Goal: Check status: Check status

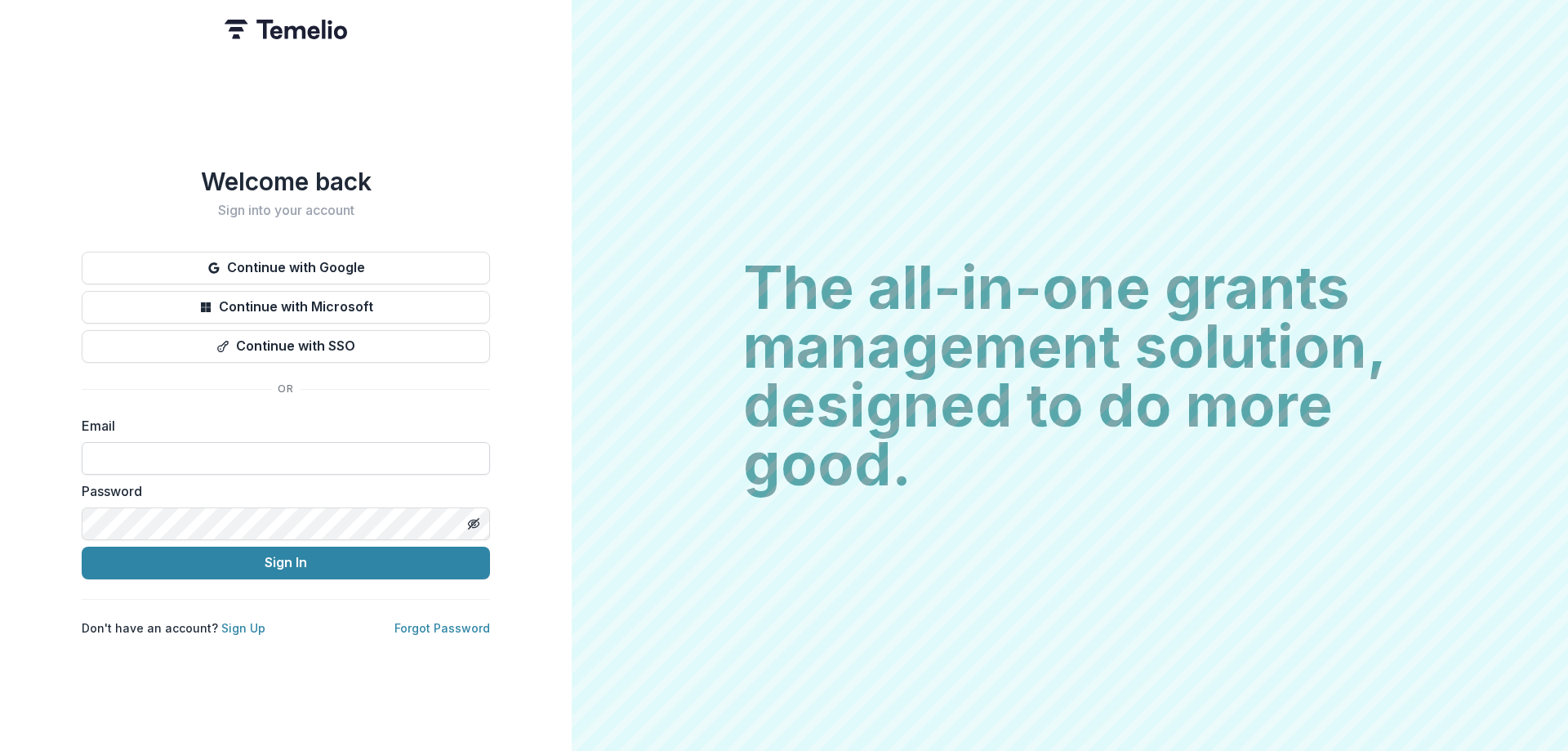
click at [256, 447] on input at bounding box center [285, 459] width 408 height 33
click at [248, 457] on input at bounding box center [285, 459] width 408 height 33
type input "**********"
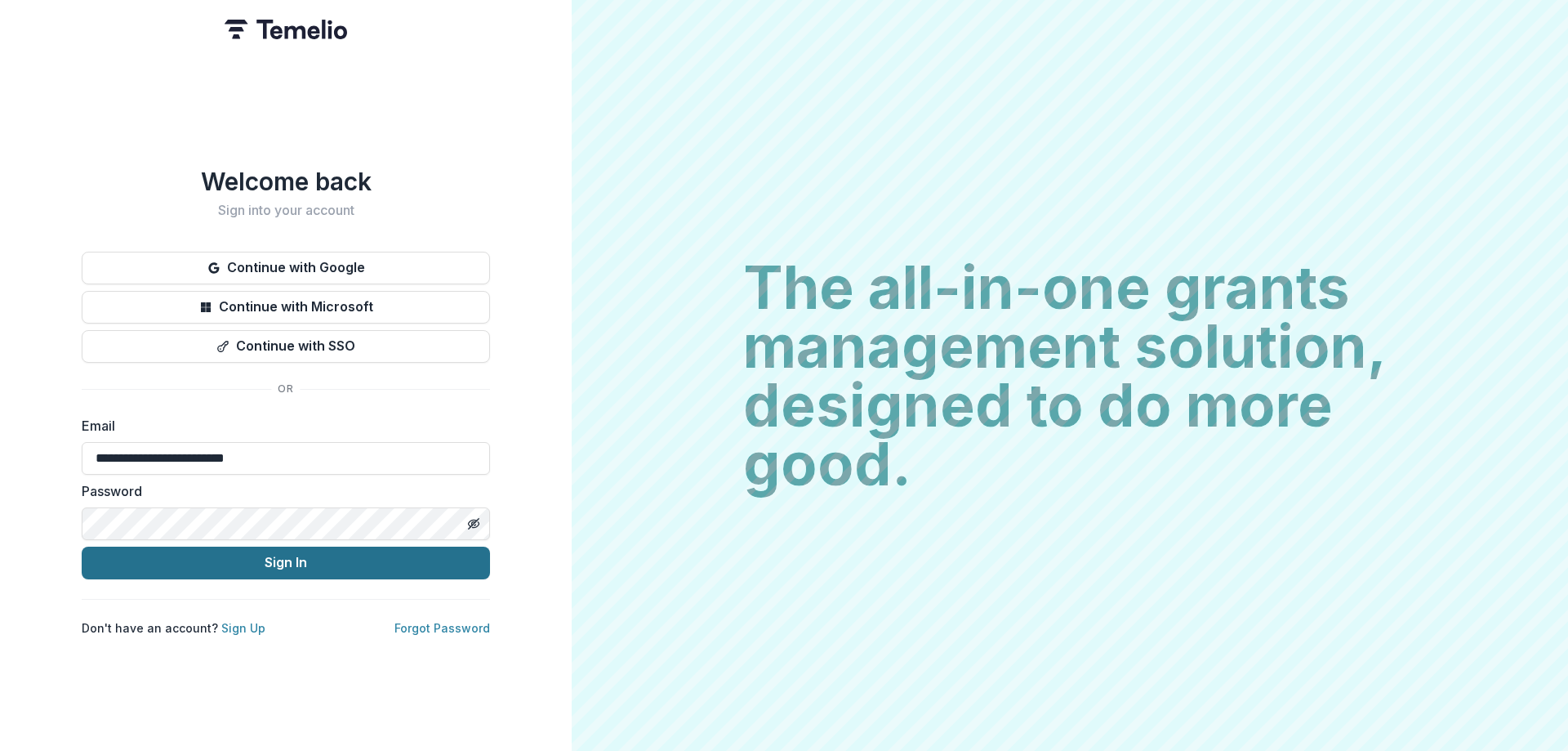
click at [233, 559] on button "Sign In" at bounding box center [285, 562] width 408 height 33
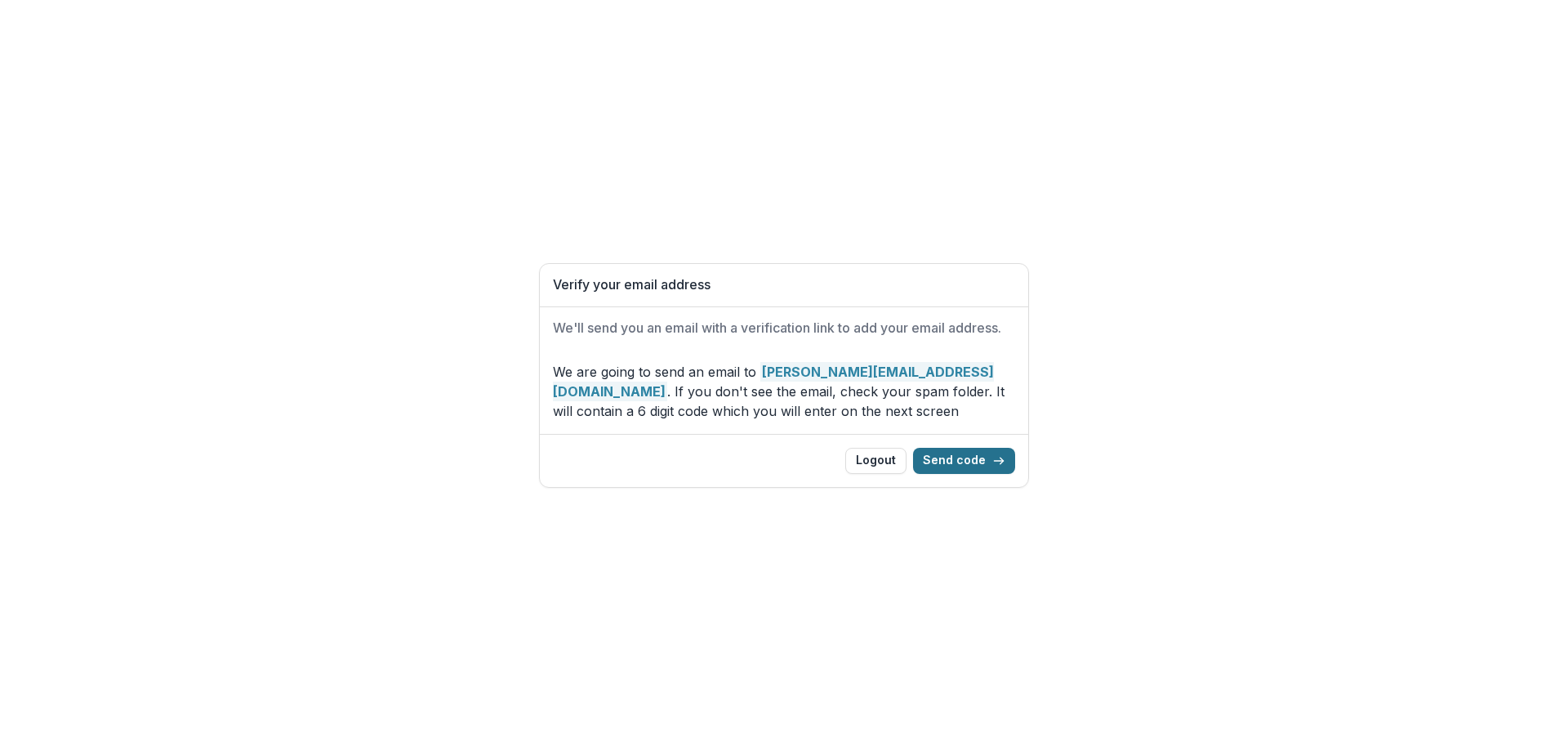
click at [980, 451] on button "Send code" at bounding box center [963, 460] width 102 height 26
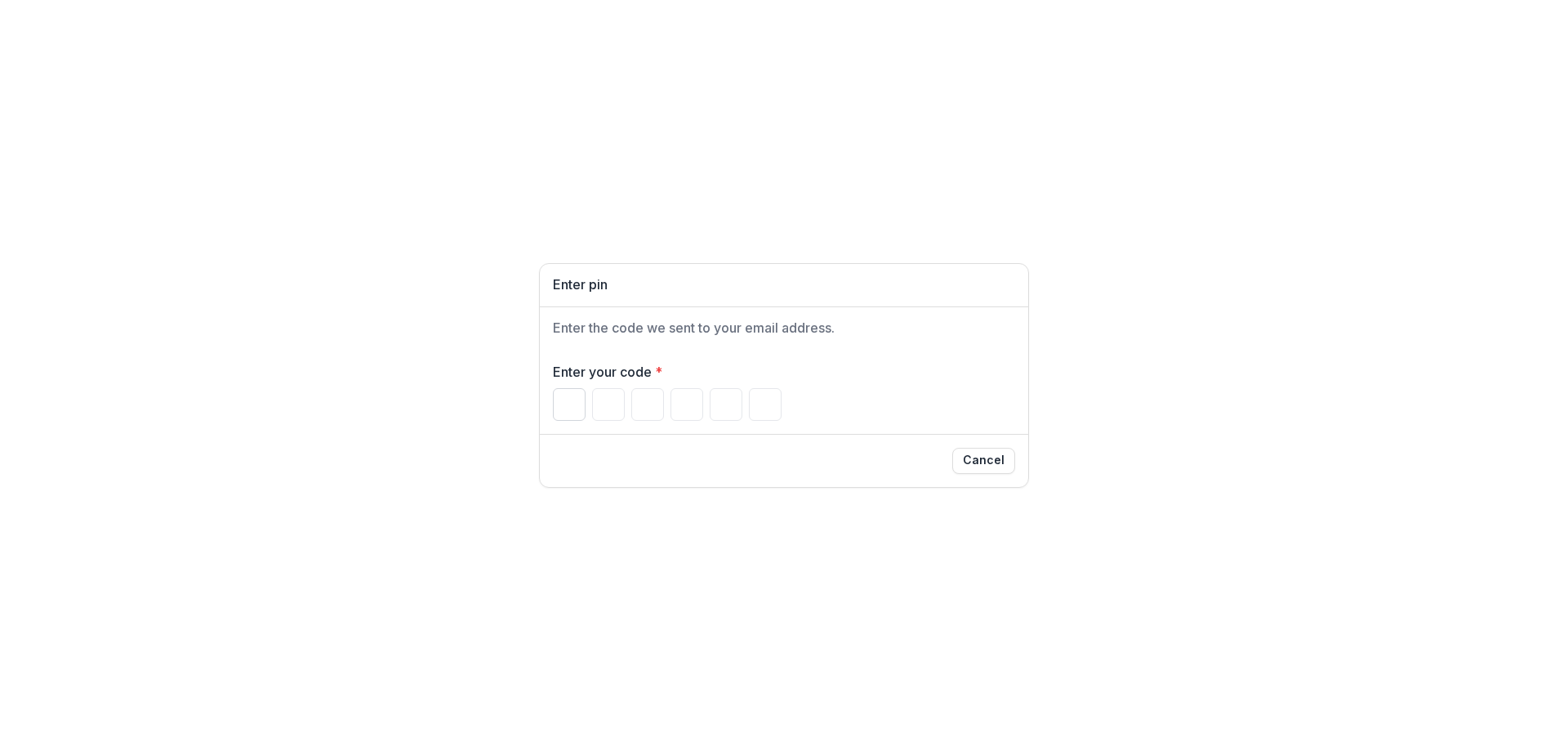
click at [568, 396] on input "Please enter your pin code" at bounding box center [569, 405] width 33 height 33
type input "*"
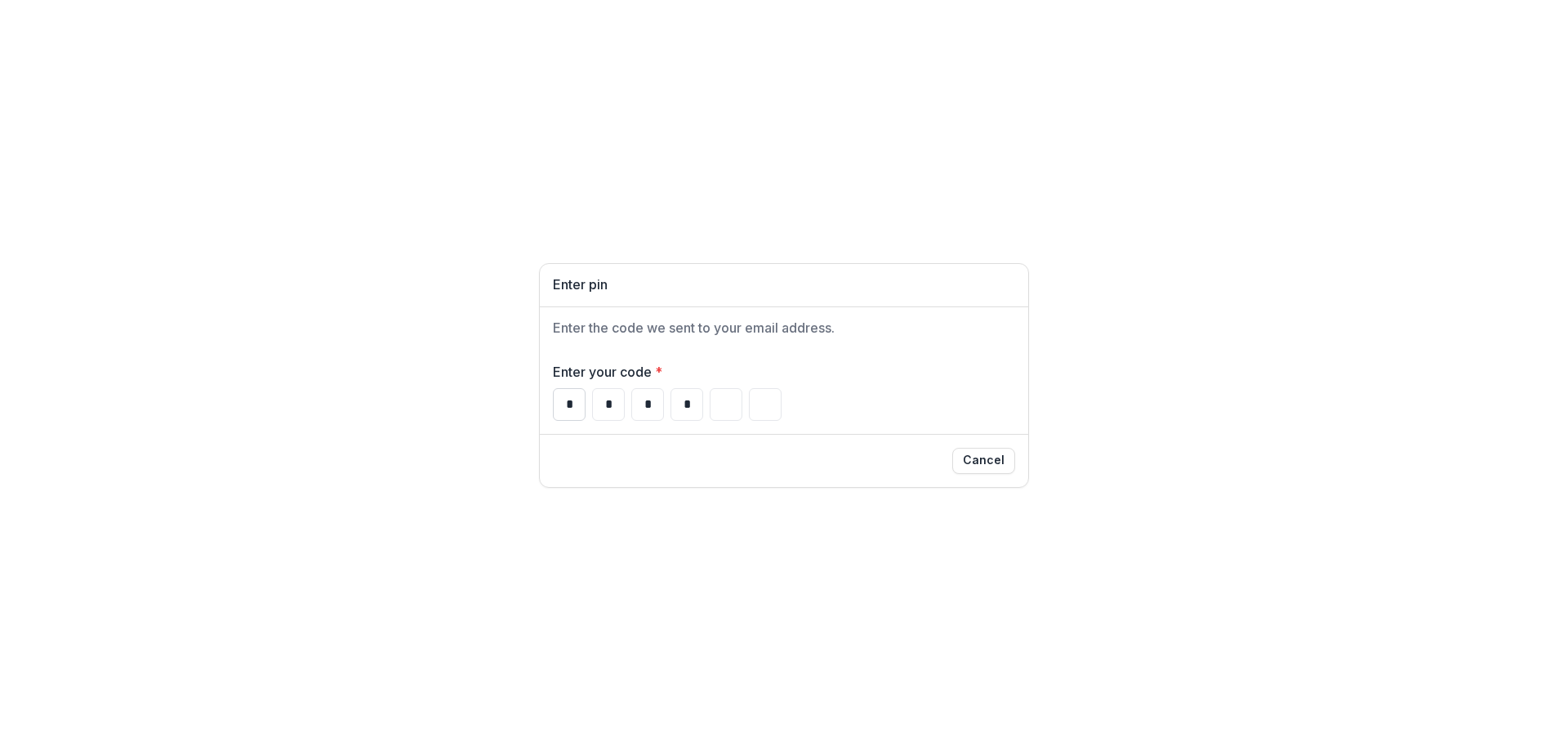
type input "*"
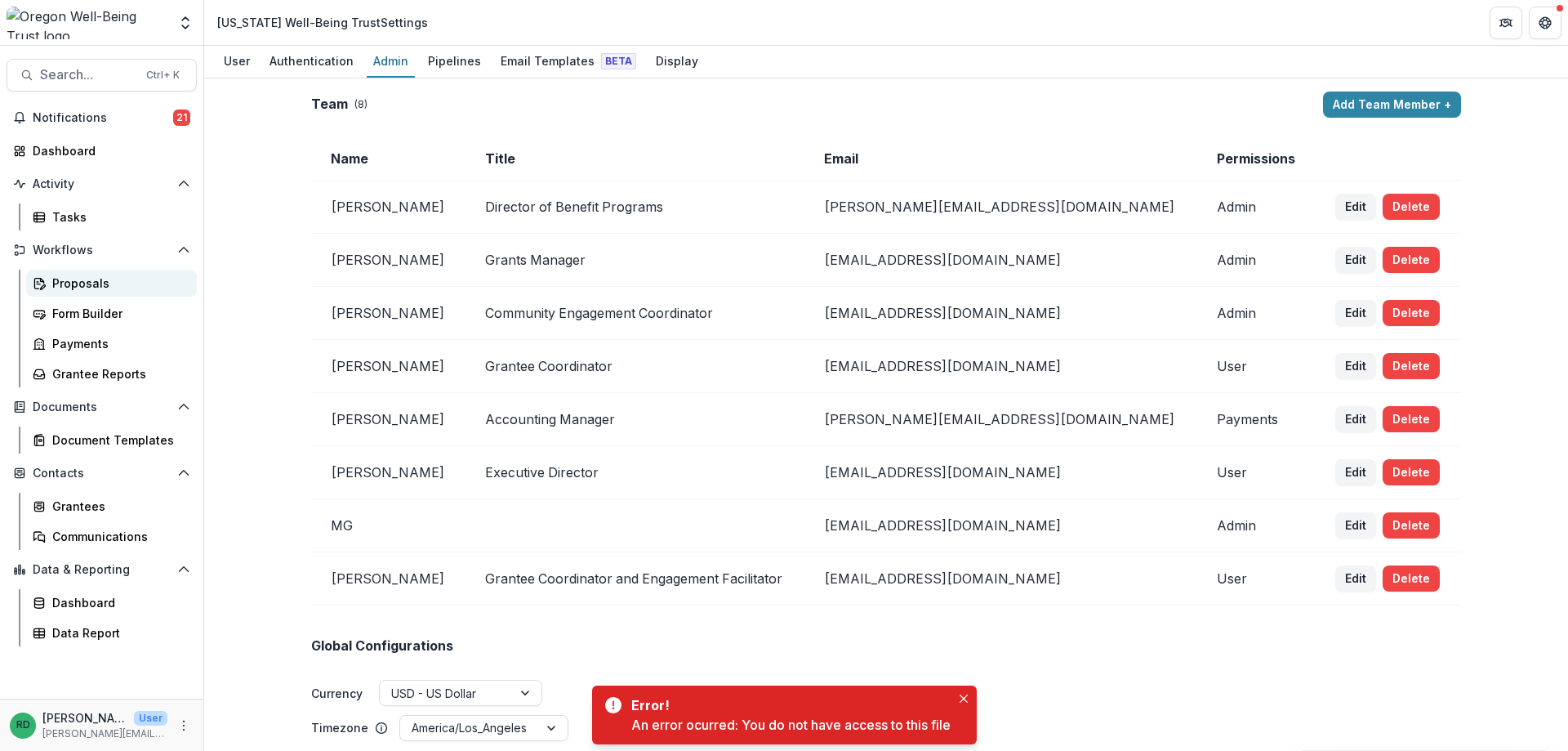
click at [96, 287] on div "Proposals" at bounding box center [117, 283] width 131 height 17
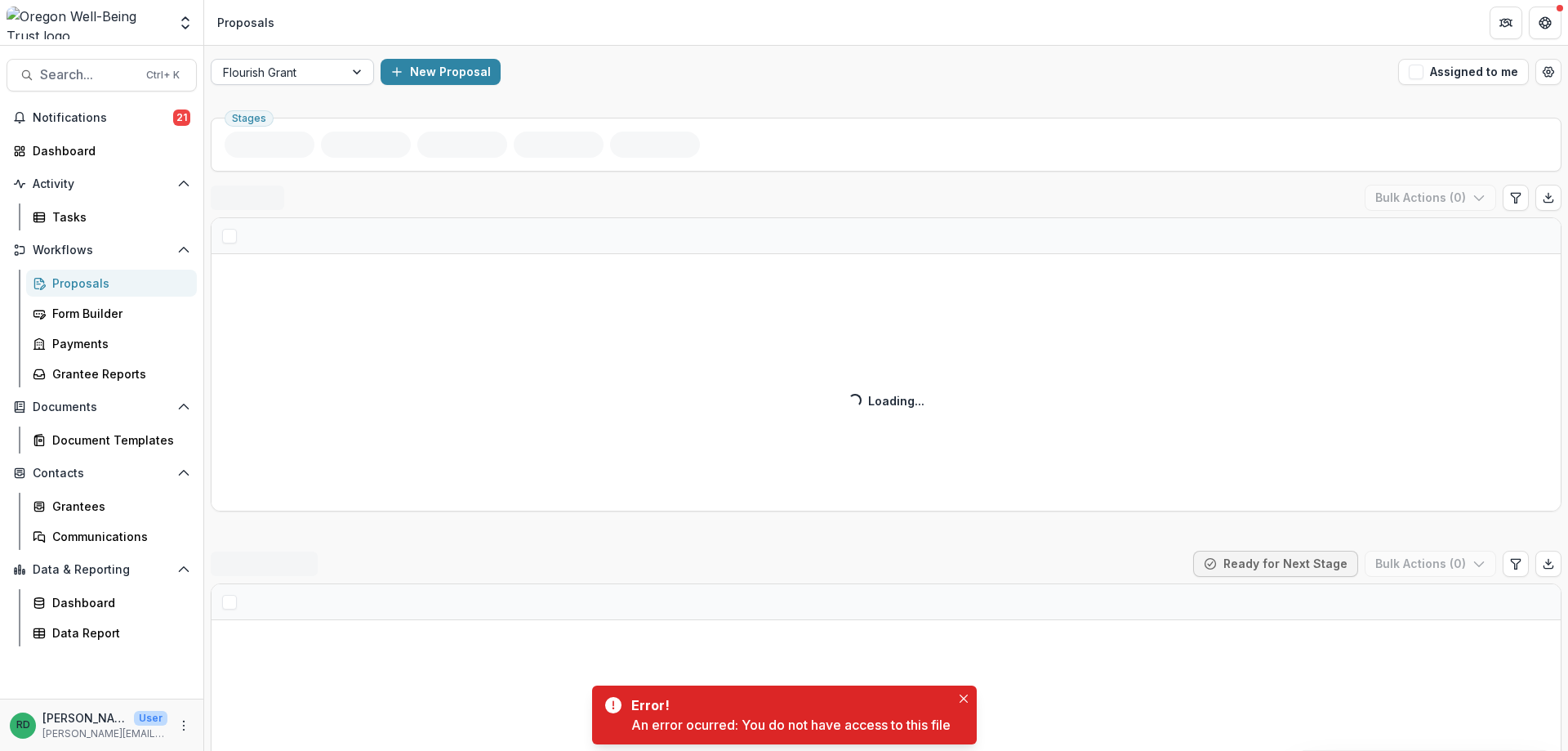
click at [320, 72] on div at bounding box center [278, 72] width 110 height 21
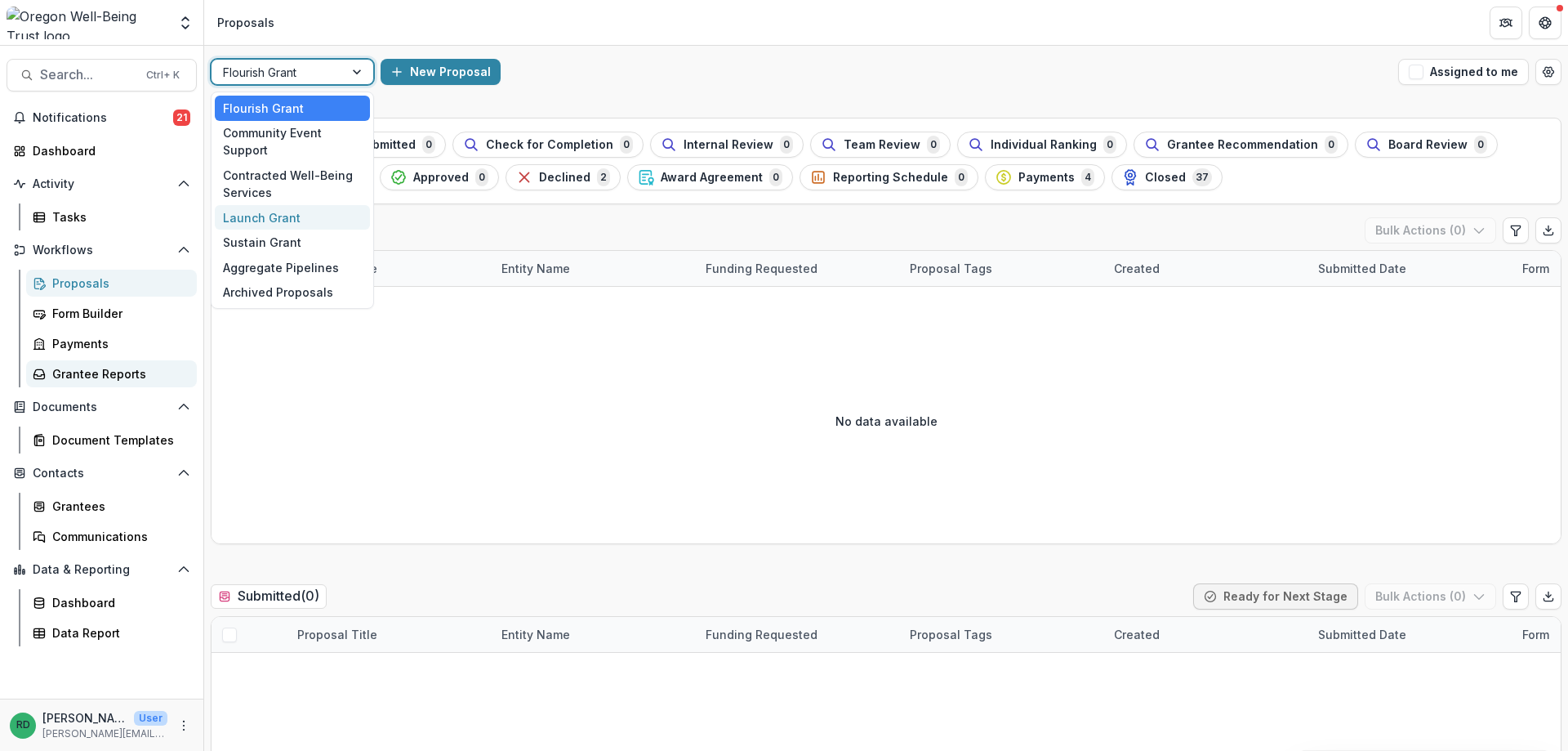
click at [86, 369] on div "Grantee Reports" at bounding box center [117, 374] width 131 height 17
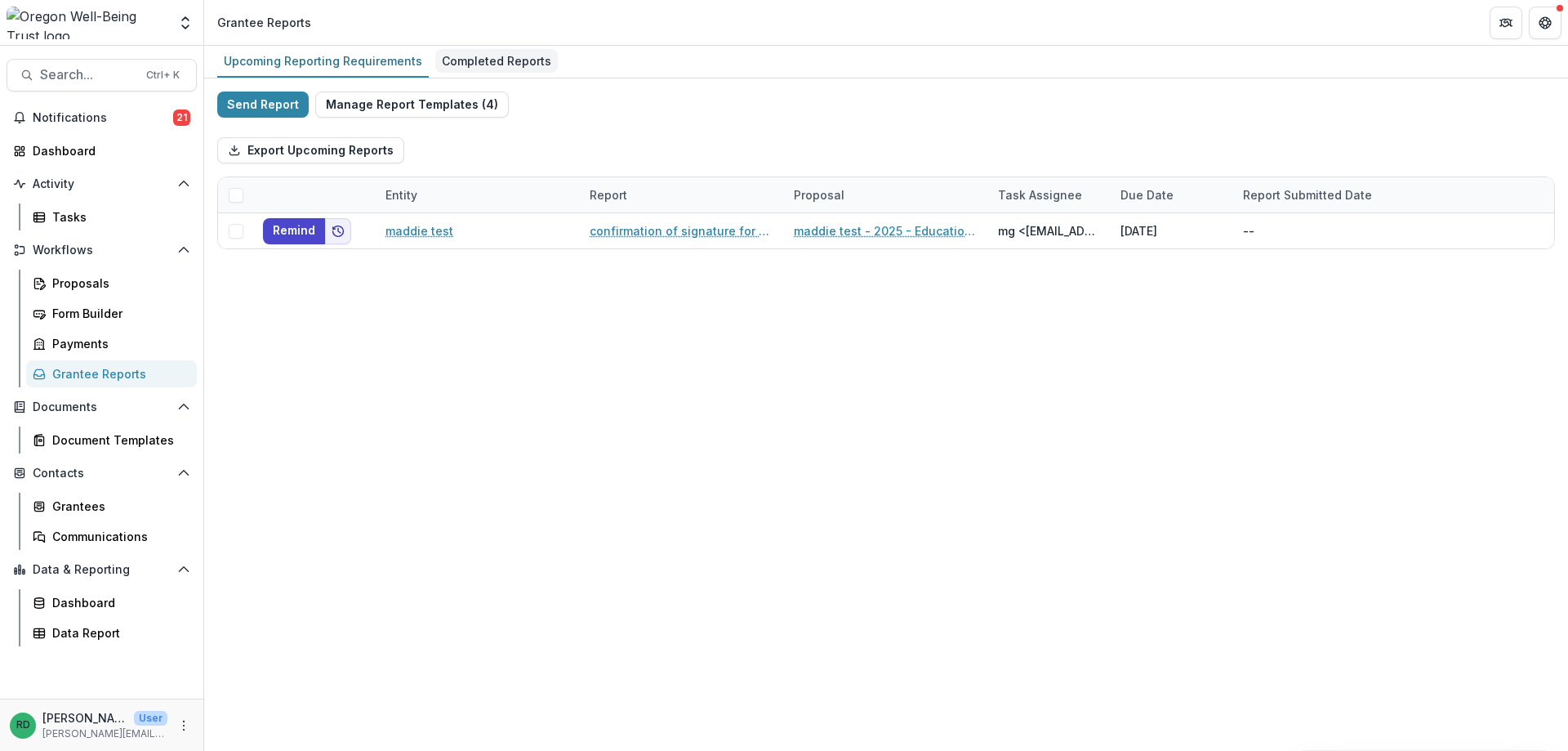
click at [469, 60] on div "Completed Reports" at bounding box center [496, 61] width 123 height 24
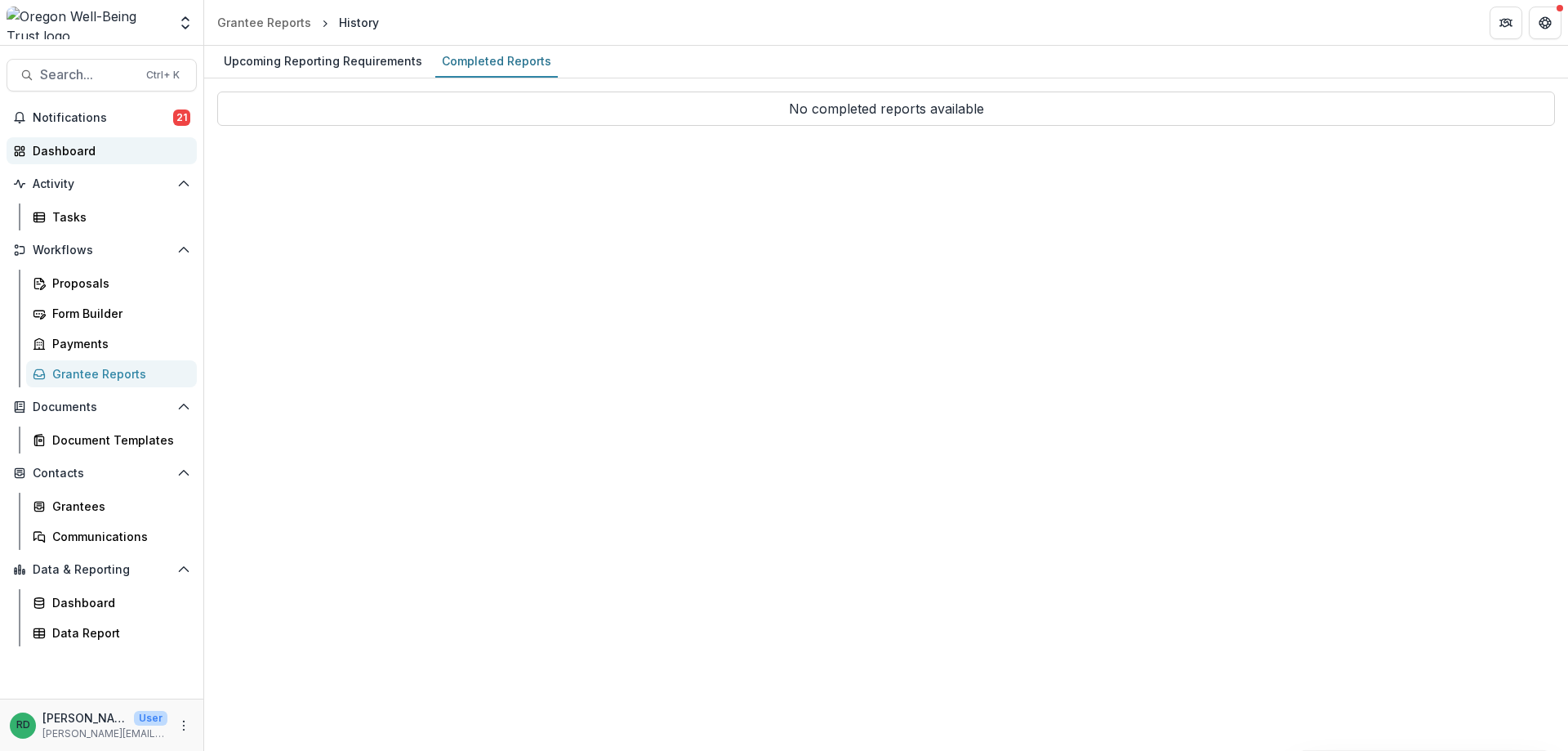
click at [77, 158] on div "Dashboard" at bounding box center [108, 151] width 151 height 17
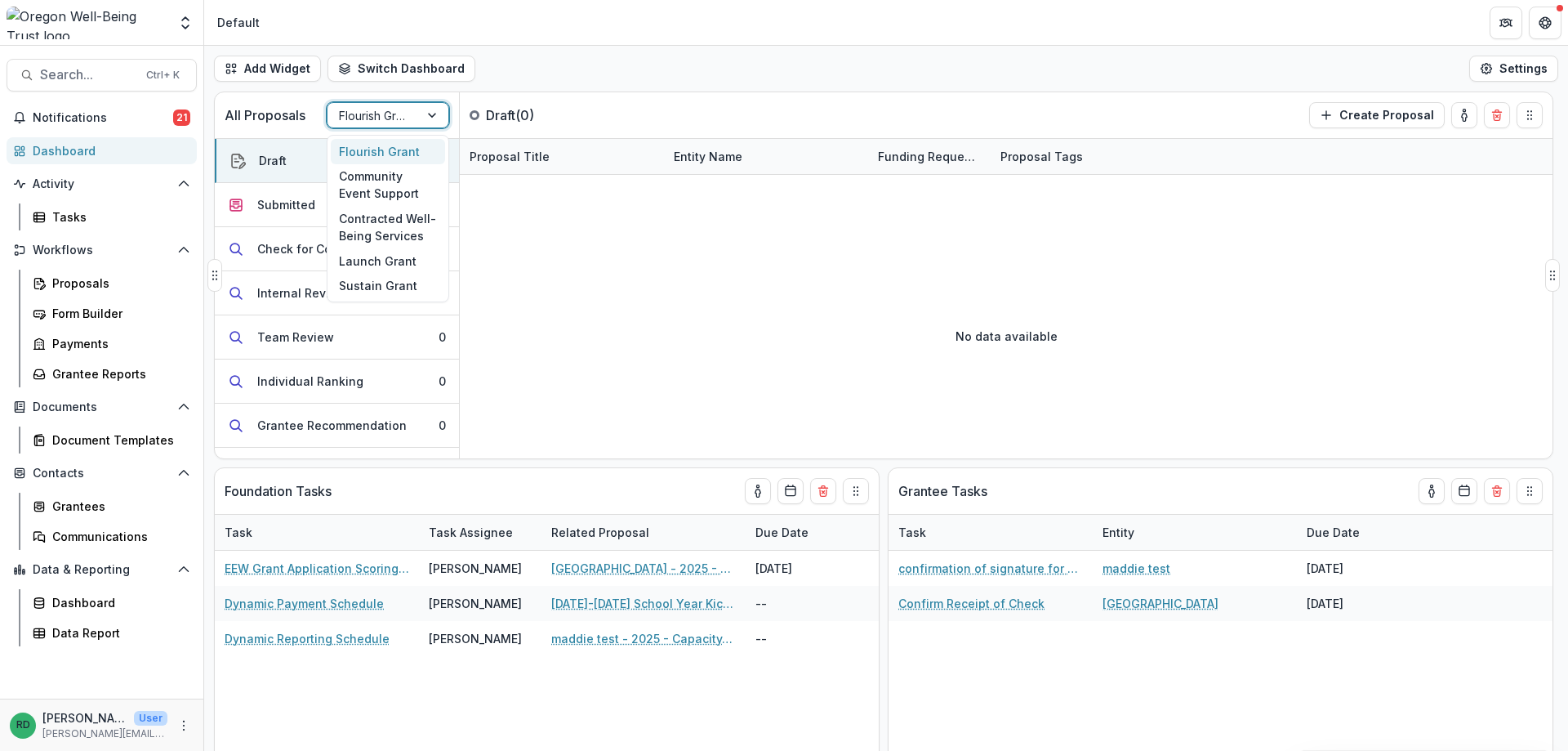
click at [379, 120] on div at bounding box center [373, 116] width 69 height 21
click at [384, 188] on div "Community Event Support" at bounding box center [387, 186] width 114 height 43
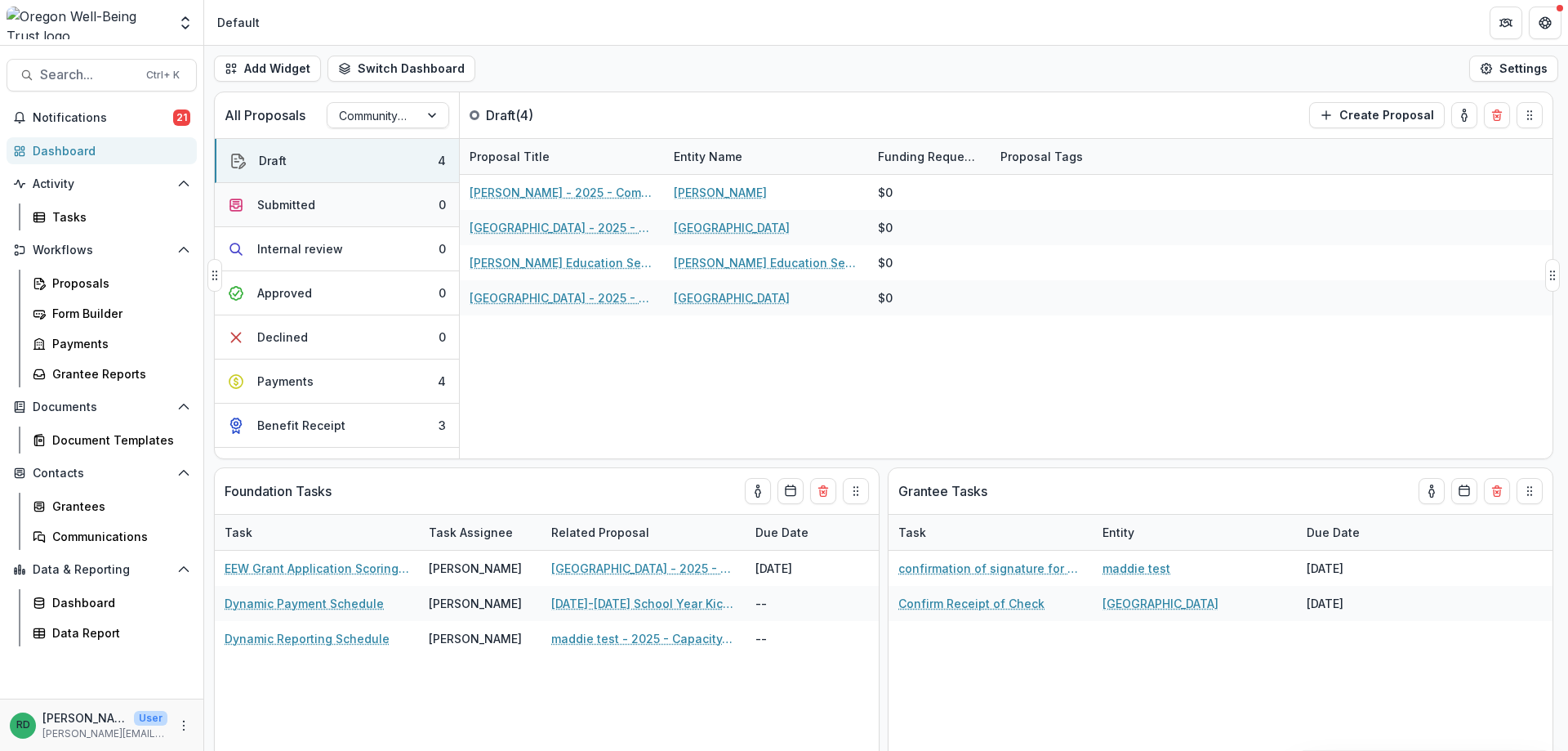
click at [372, 201] on button "Submitted 0" at bounding box center [337, 204] width 244 height 44
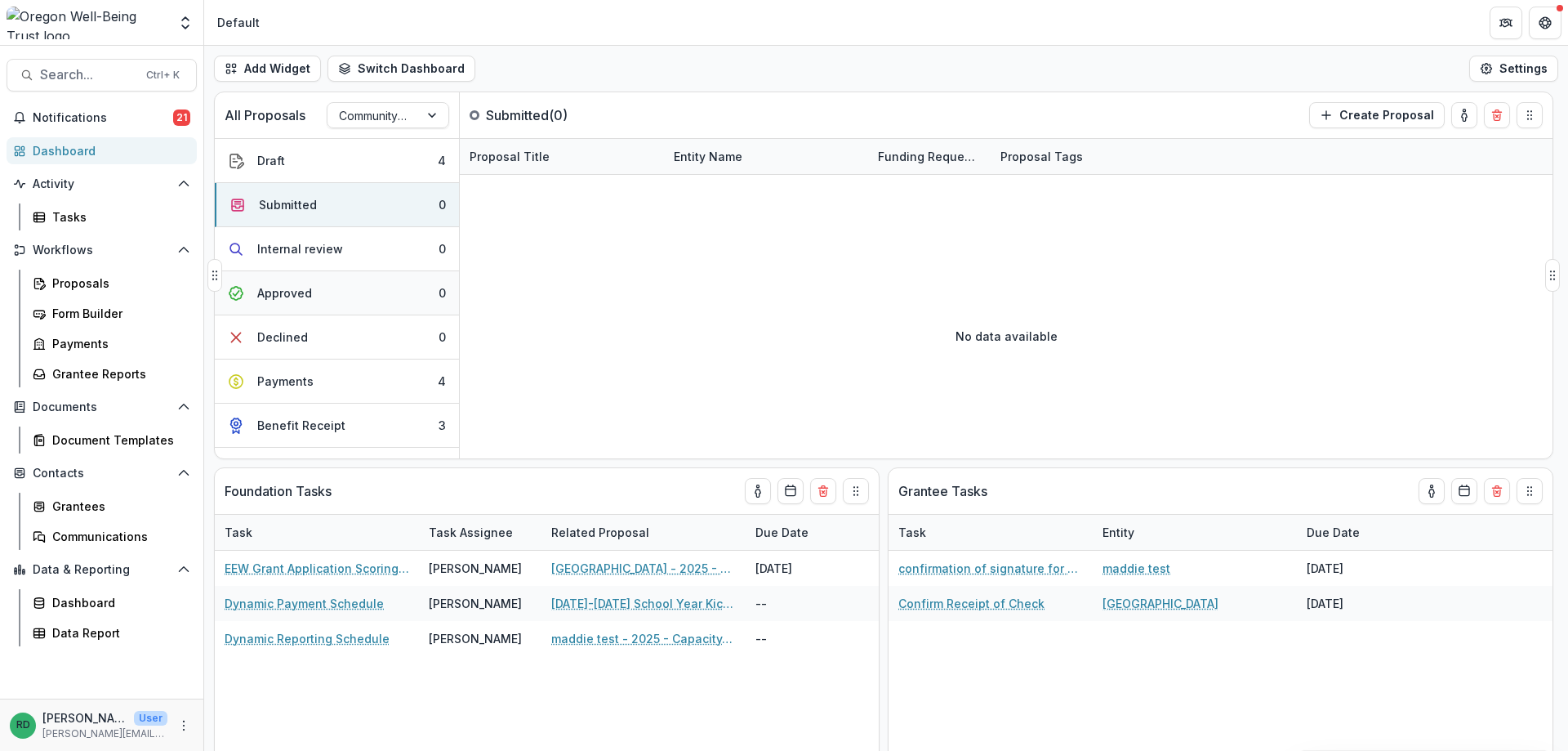
click at [351, 285] on button "Approved 0" at bounding box center [337, 292] width 244 height 44
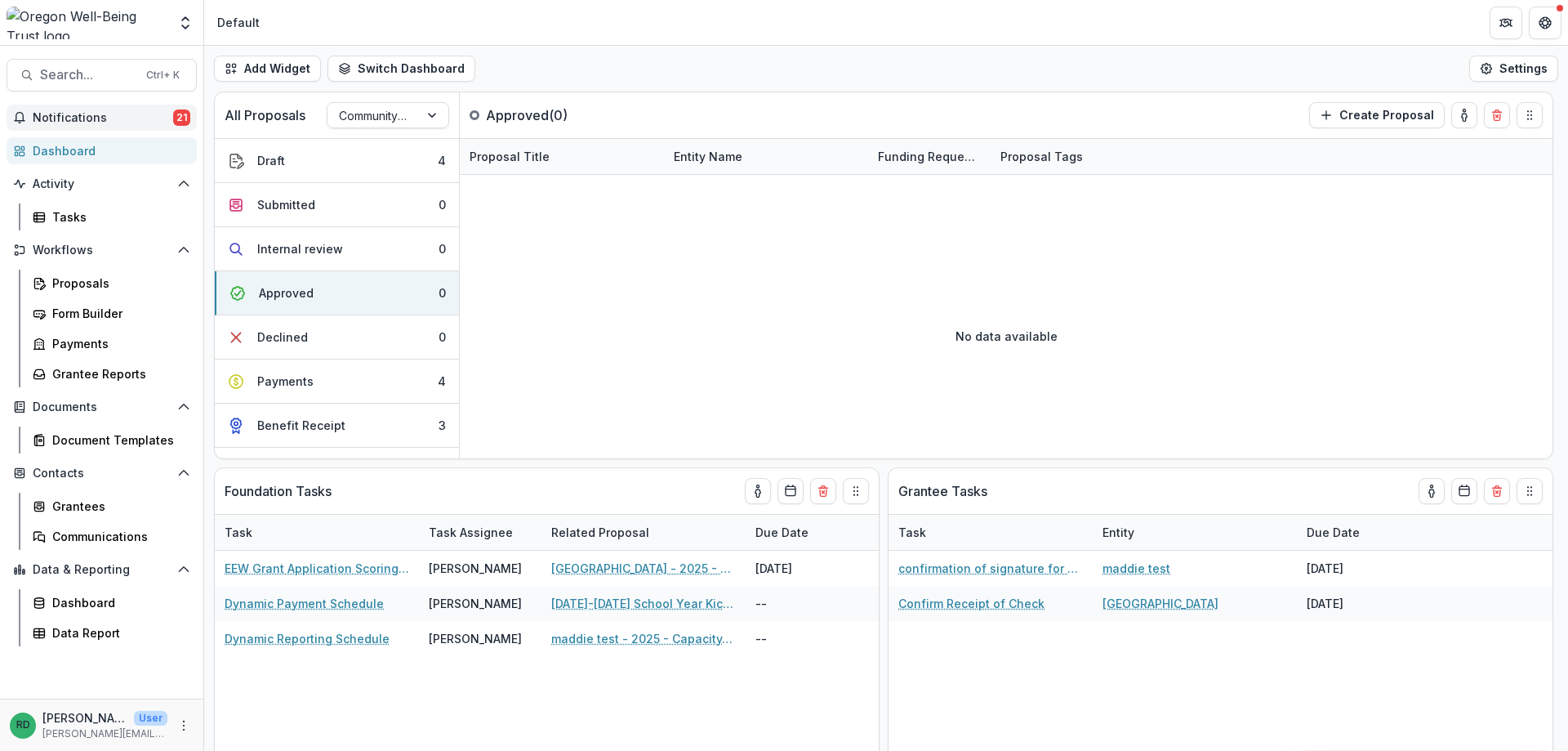
click at [92, 112] on span "Notifications" at bounding box center [103, 118] width 141 height 14
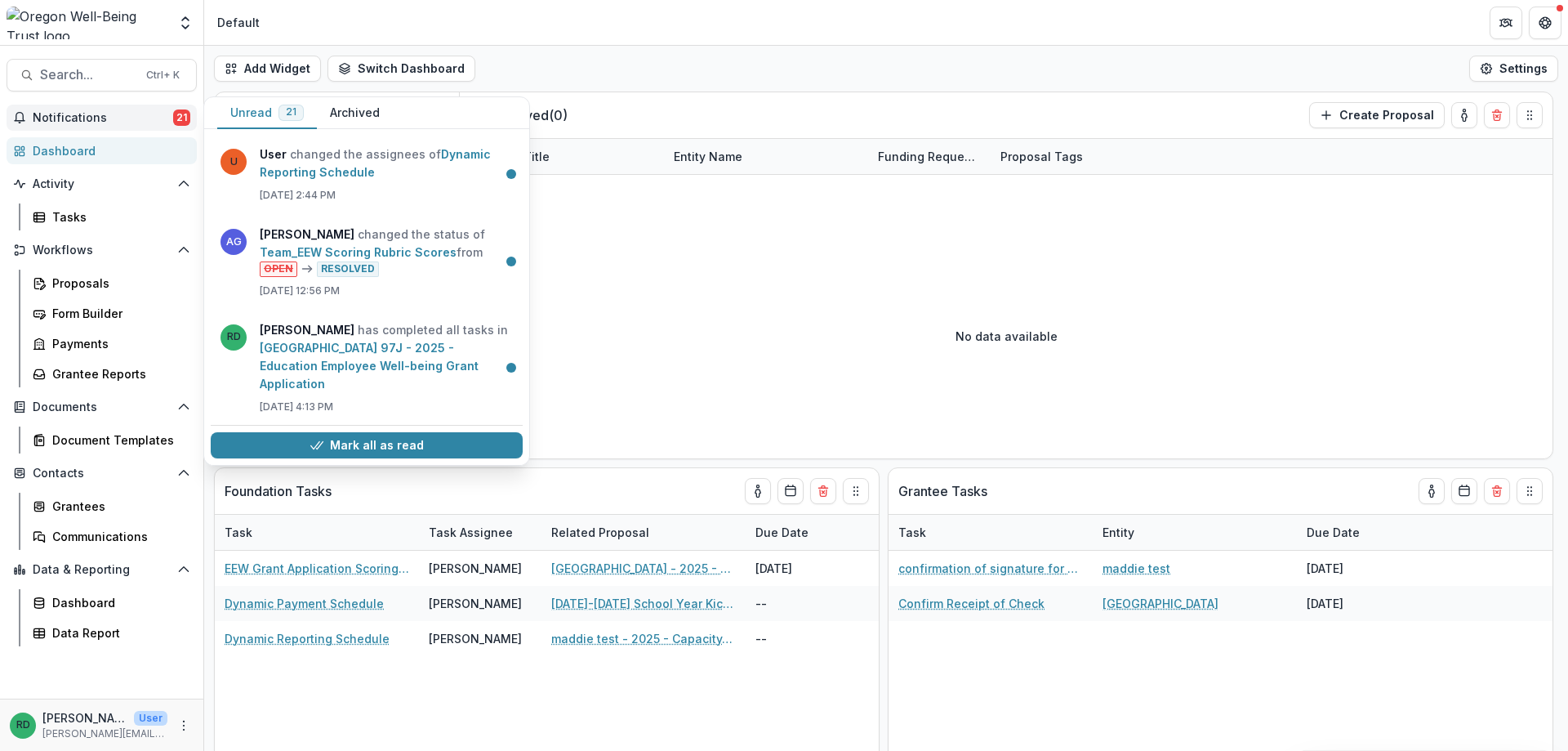
click at [92, 112] on span "Notifications" at bounding box center [103, 118] width 141 height 14
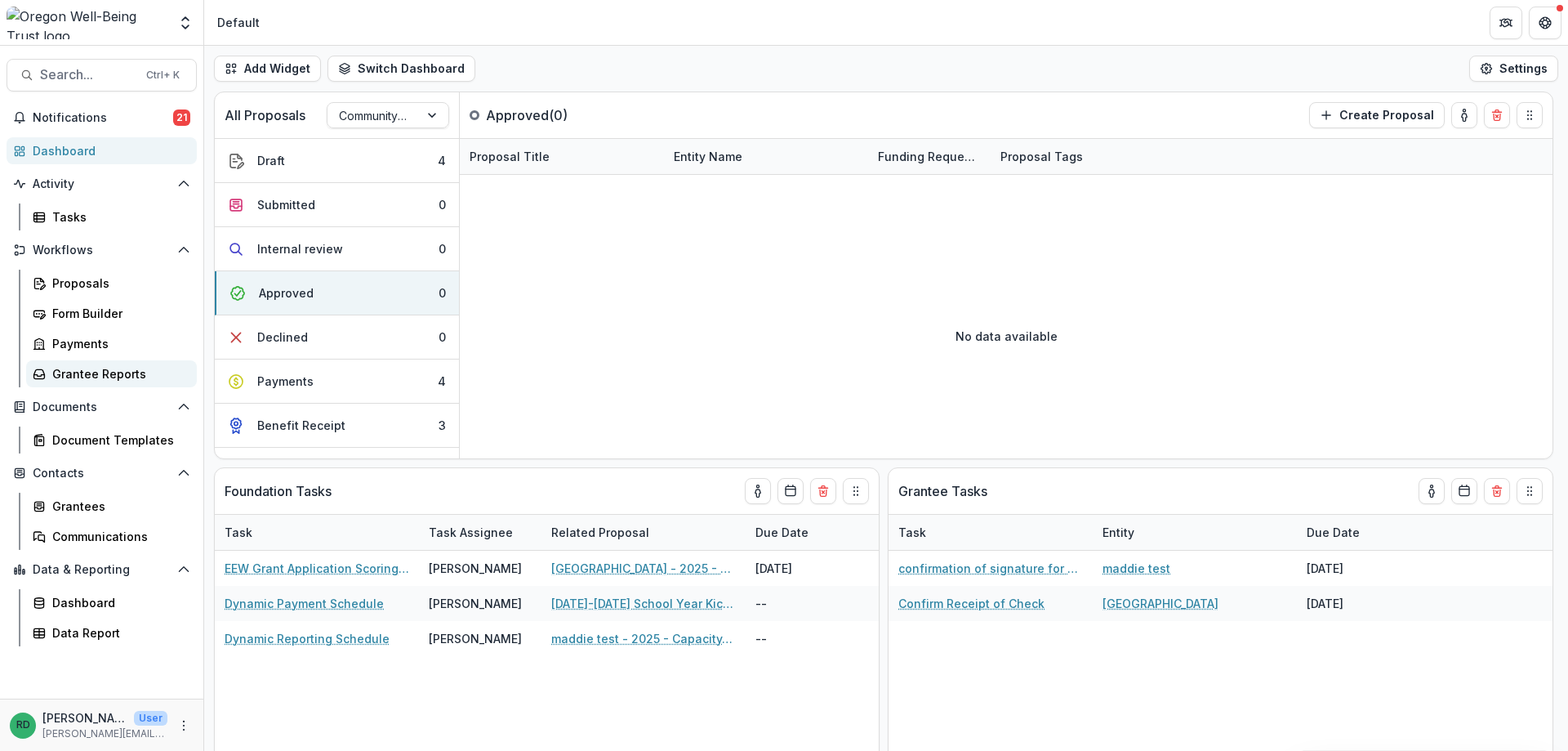
click at [107, 369] on div "Grantee Reports" at bounding box center [117, 374] width 131 height 17
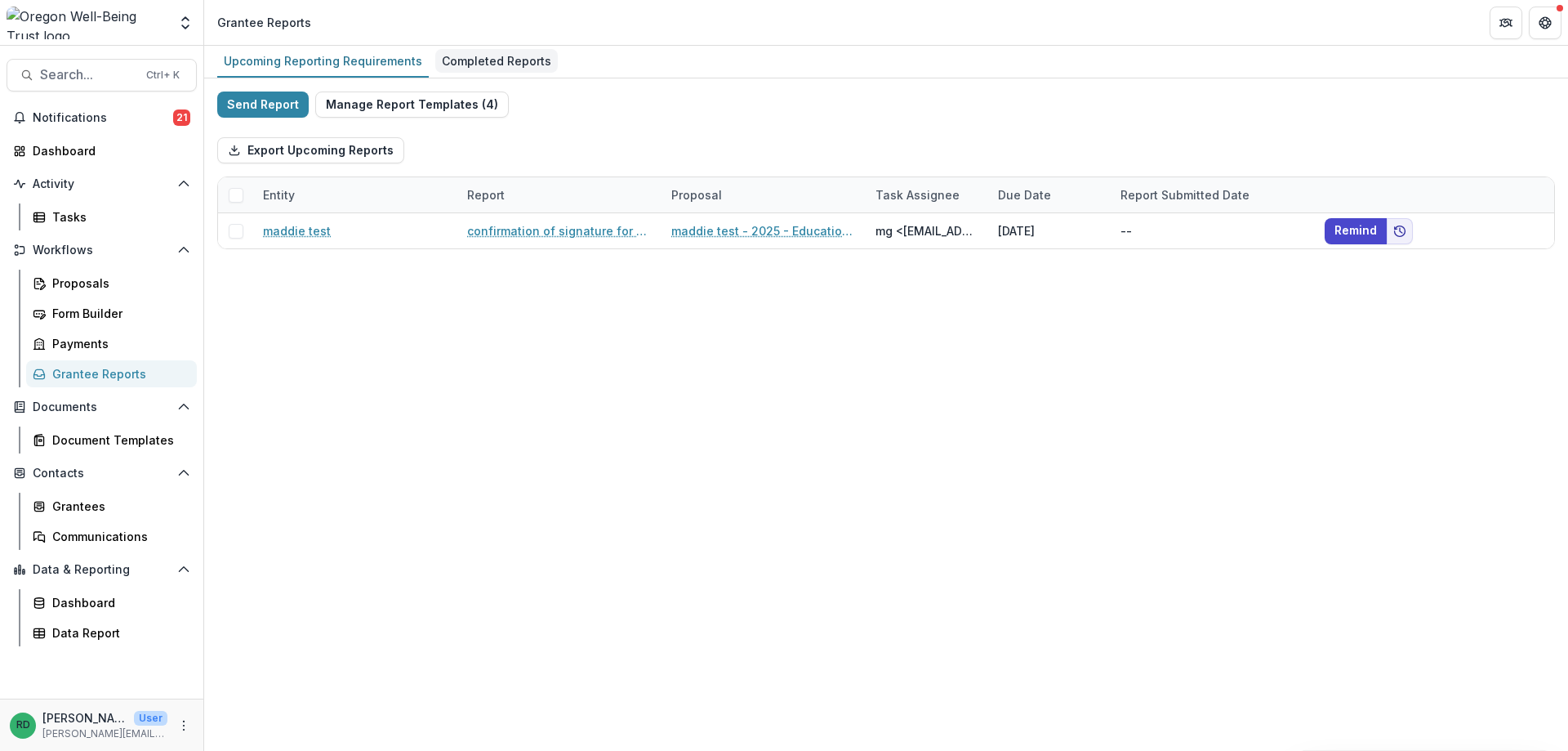
click at [449, 55] on div "Completed Reports" at bounding box center [496, 61] width 123 height 24
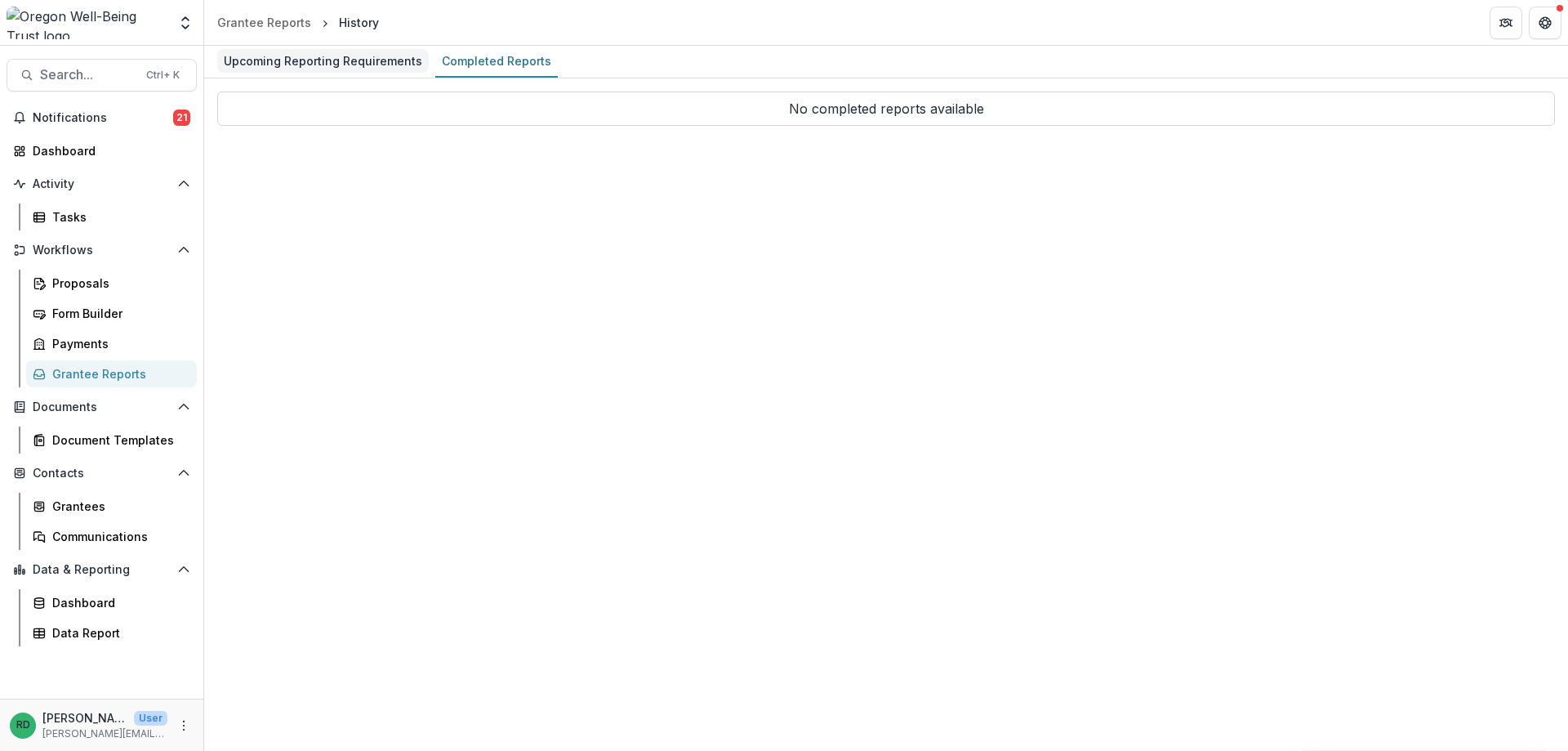
click at [352, 57] on div "Upcoming Reporting Requirements" at bounding box center [322, 61] width 212 height 24
